Goal: Task Accomplishment & Management: Manage account settings

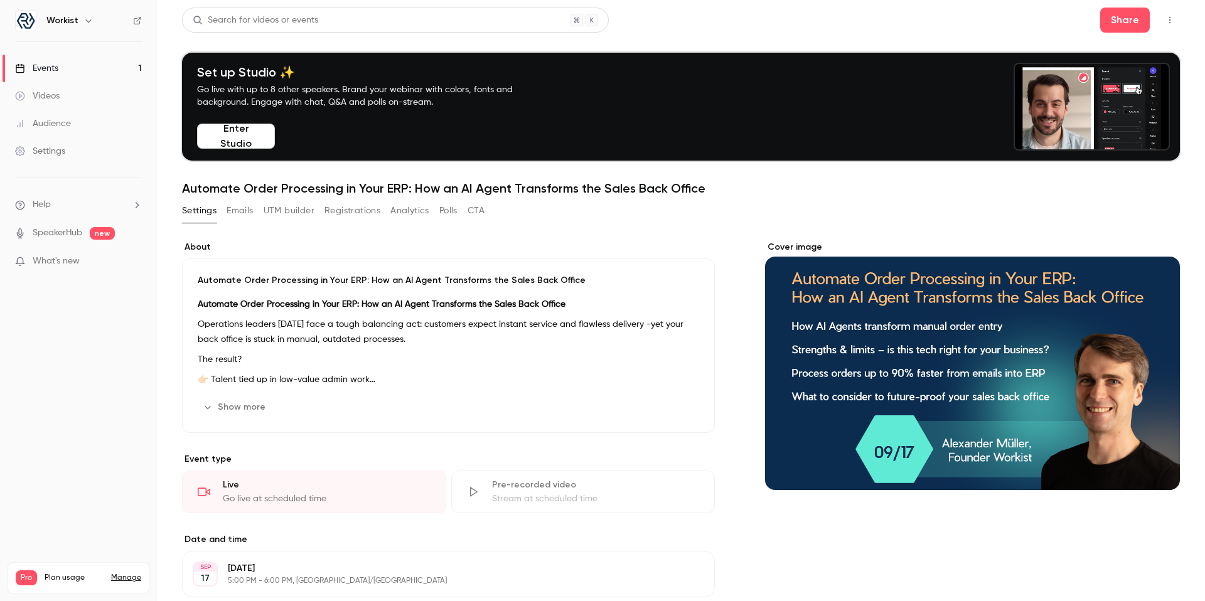
click at [70, 70] on link "Events 1" at bounding box center [78, 69] width 157 height 28
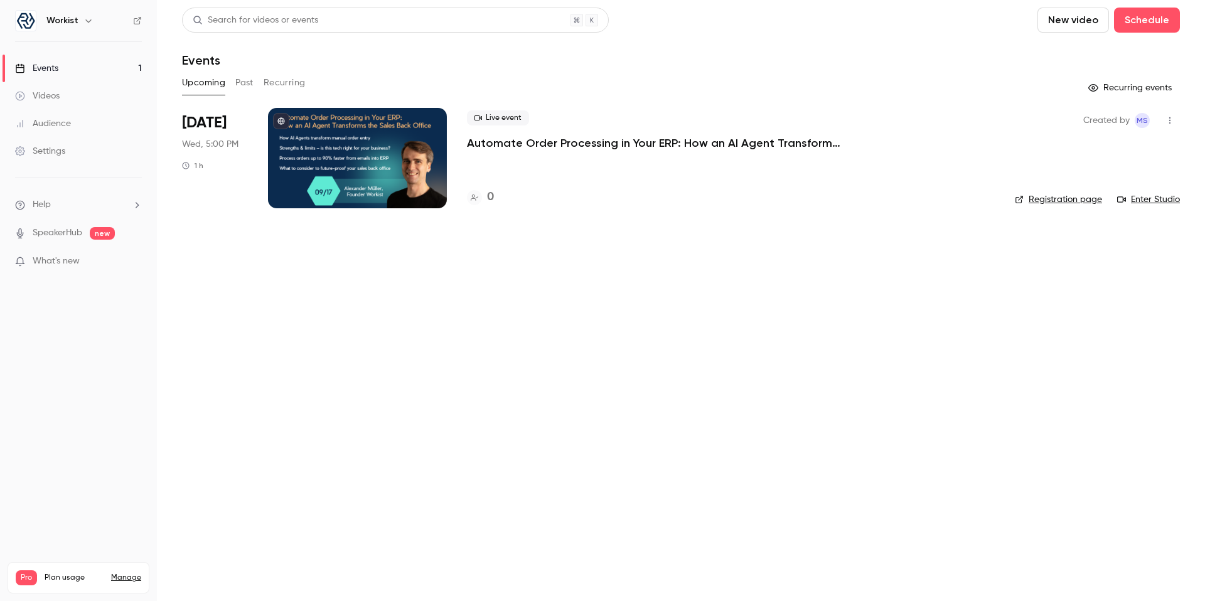
click at [581, 143] on p "Automate Order Processing in Your ERP: How an AI Agent Transforms the Sales Bac…" at bounding box center [655, 143] width 377 height 15
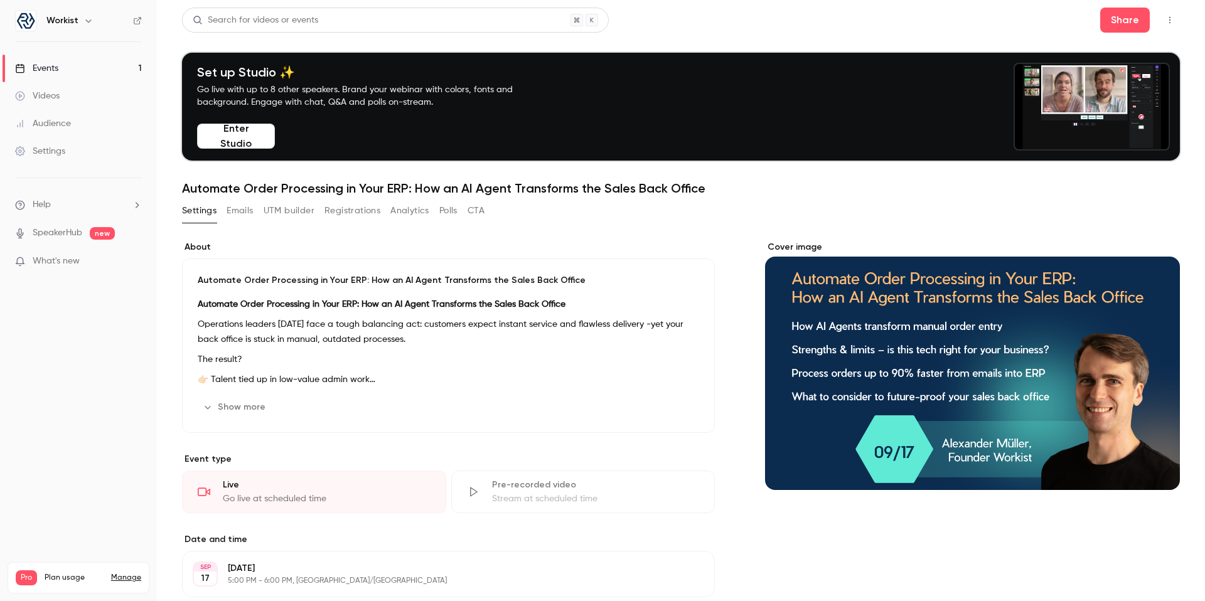
click at [362, 210] on button "Registrations" at bounding box center [353, 211] width 56 height 20
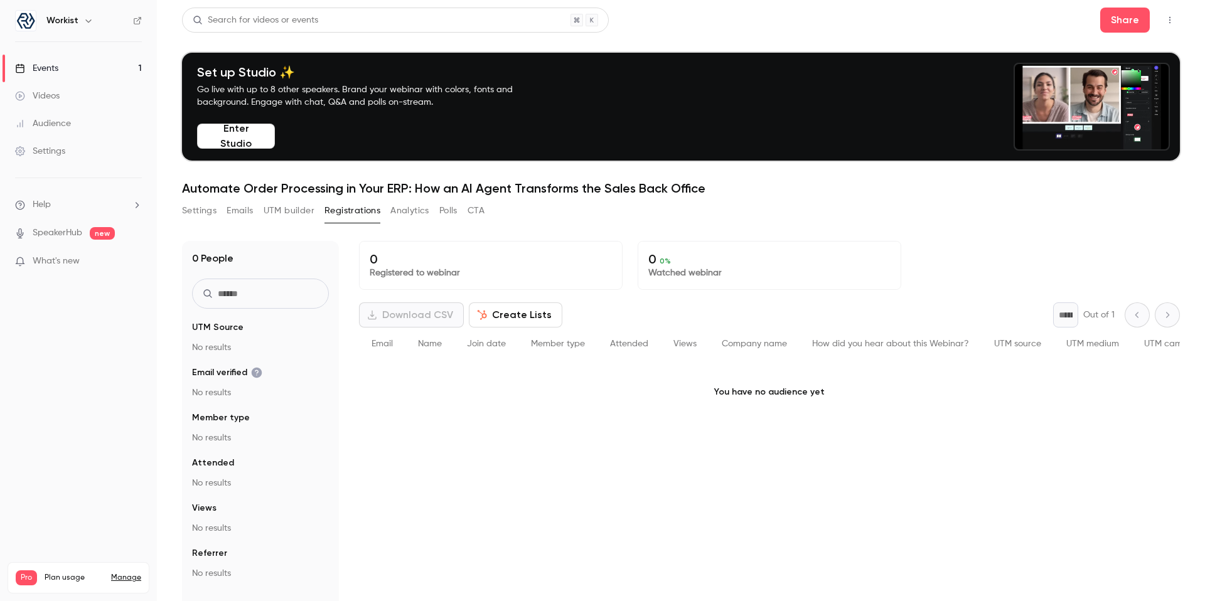
drag, startPoint x: 229, startPoint y: 207, endPoint x: 221, endPoint y: 208, distance: 8.4
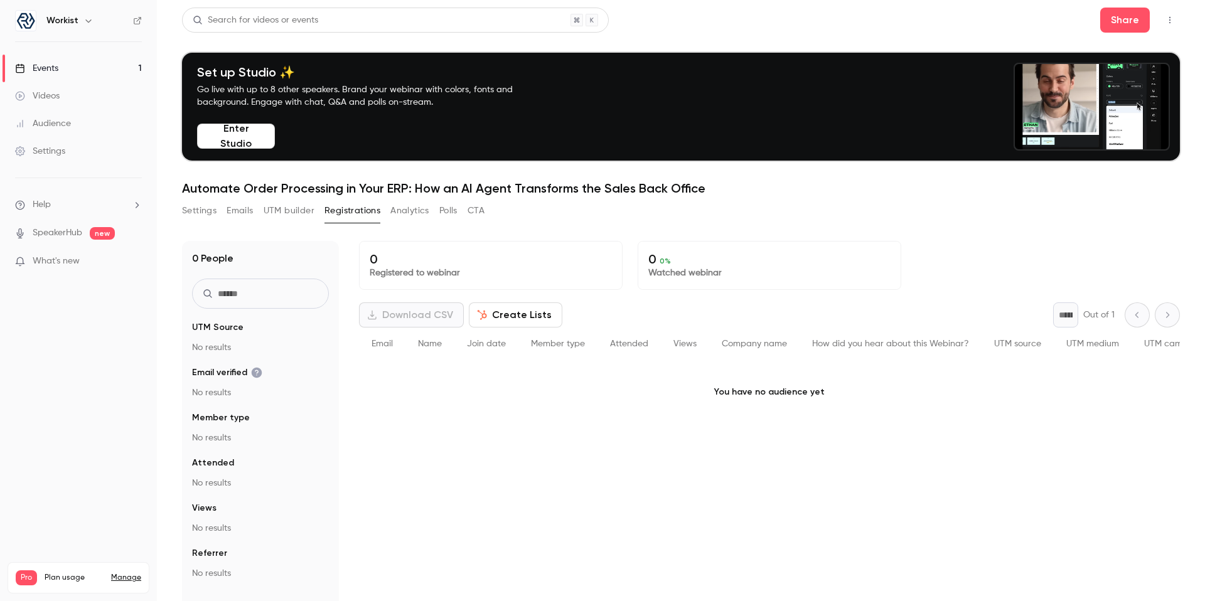
click at [229, 207] on button "Emails" at bounding box center [240, 211] width 26 height 20
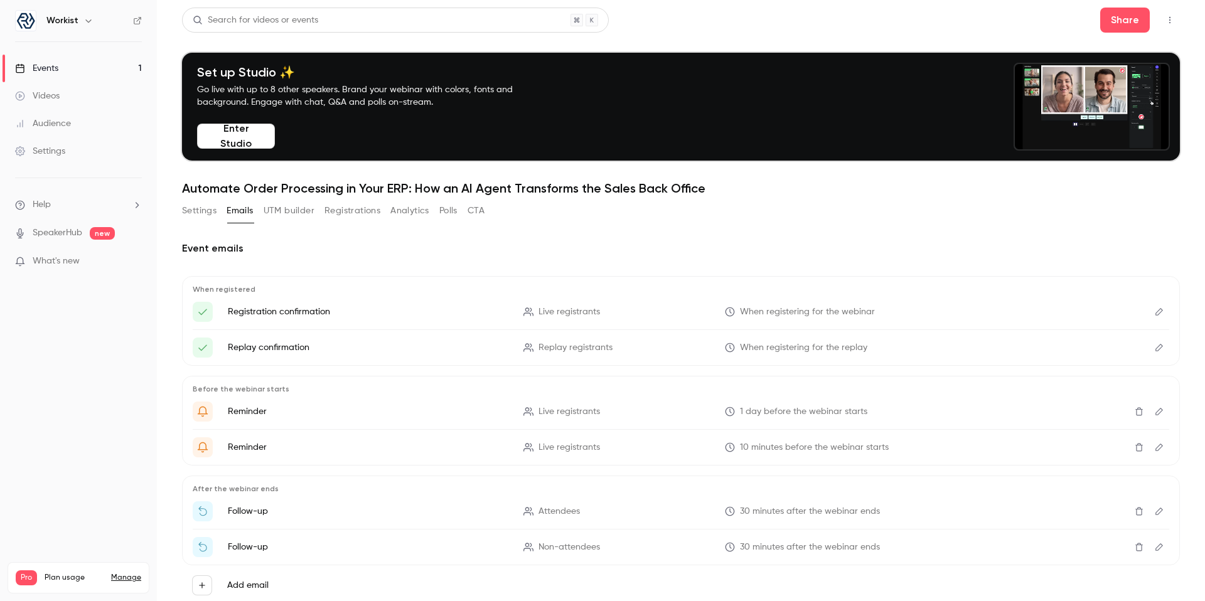
click at [200, 209] on button "Settings" at bounding box center [199, 211] width 35 height 20
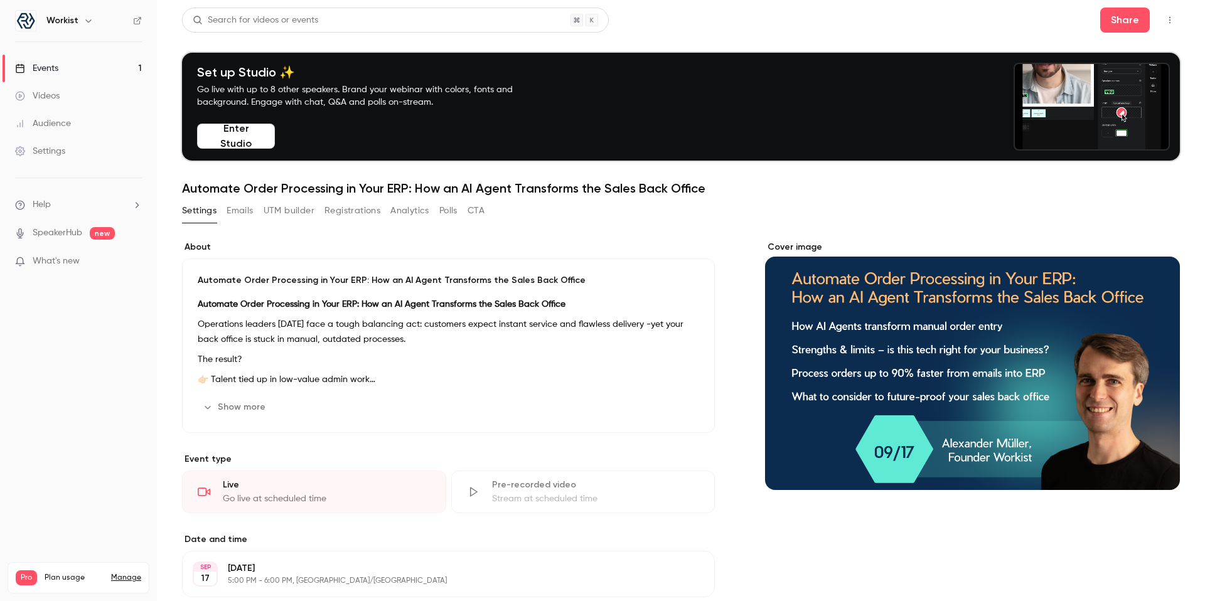
click at [292, 215] on button "UTM builder" at bounding box center [289, 211] width 51 height 20
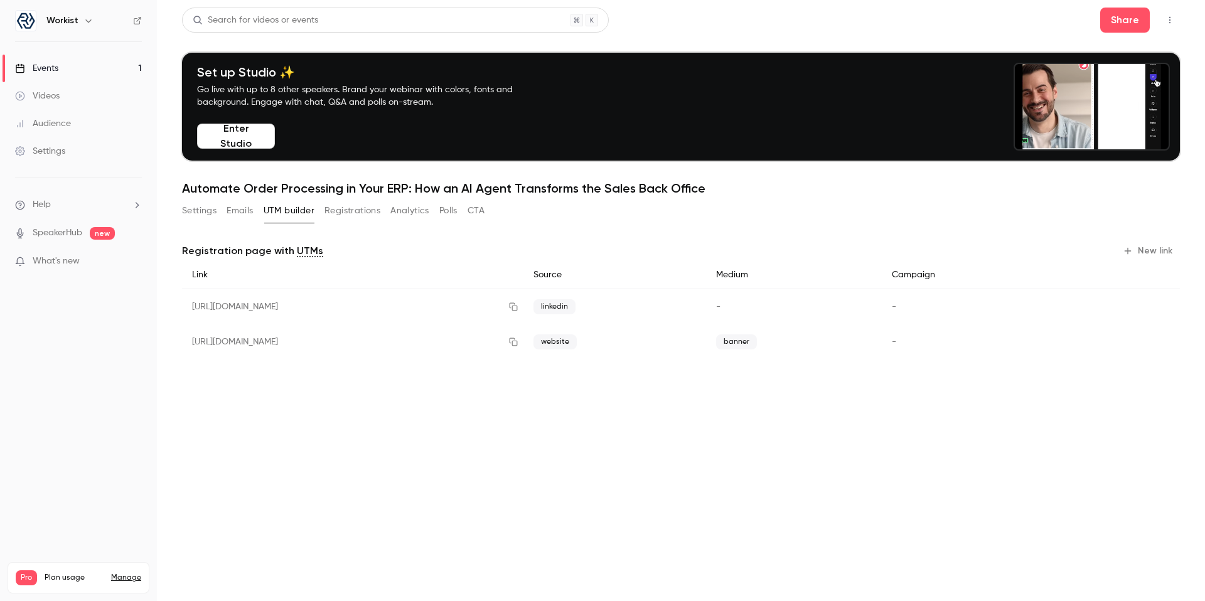
click at [188, 218] on button "Settings" at bounding box center [199, 211] width 35 height 20
